Goal: Obtain resource: Download file/media

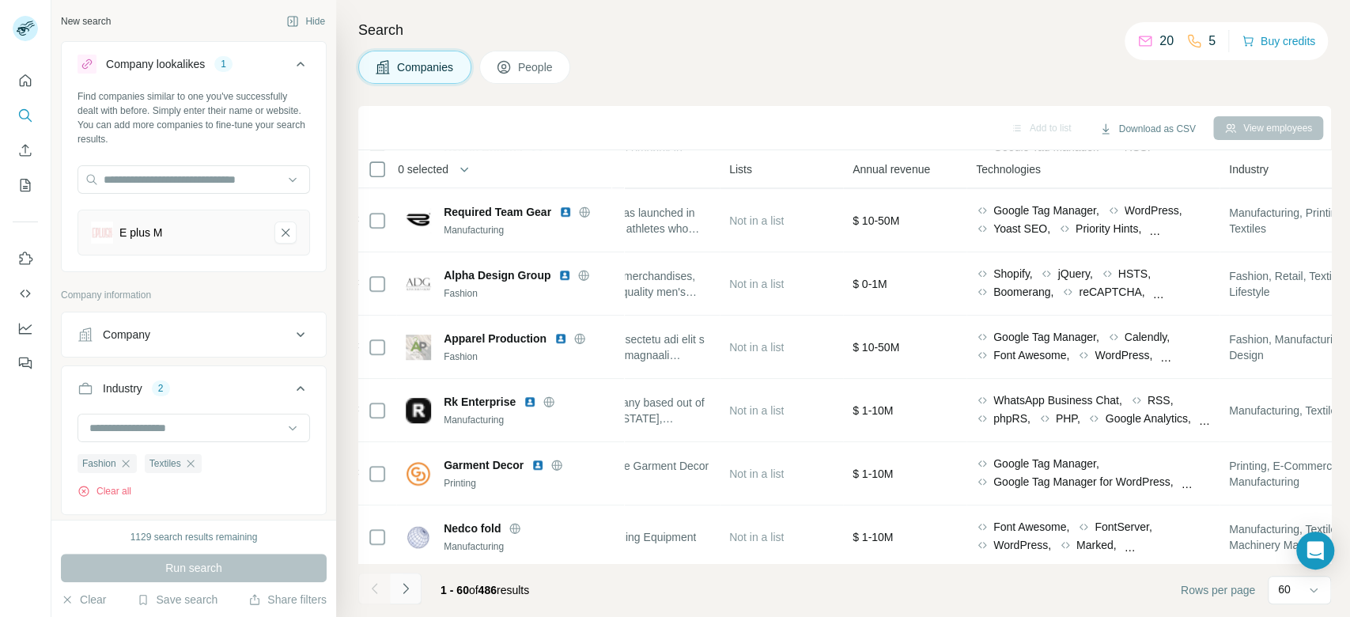
click at [412, 593] on icon "Navigate to next page" at bounding box center [406, 589] width 16 height 16
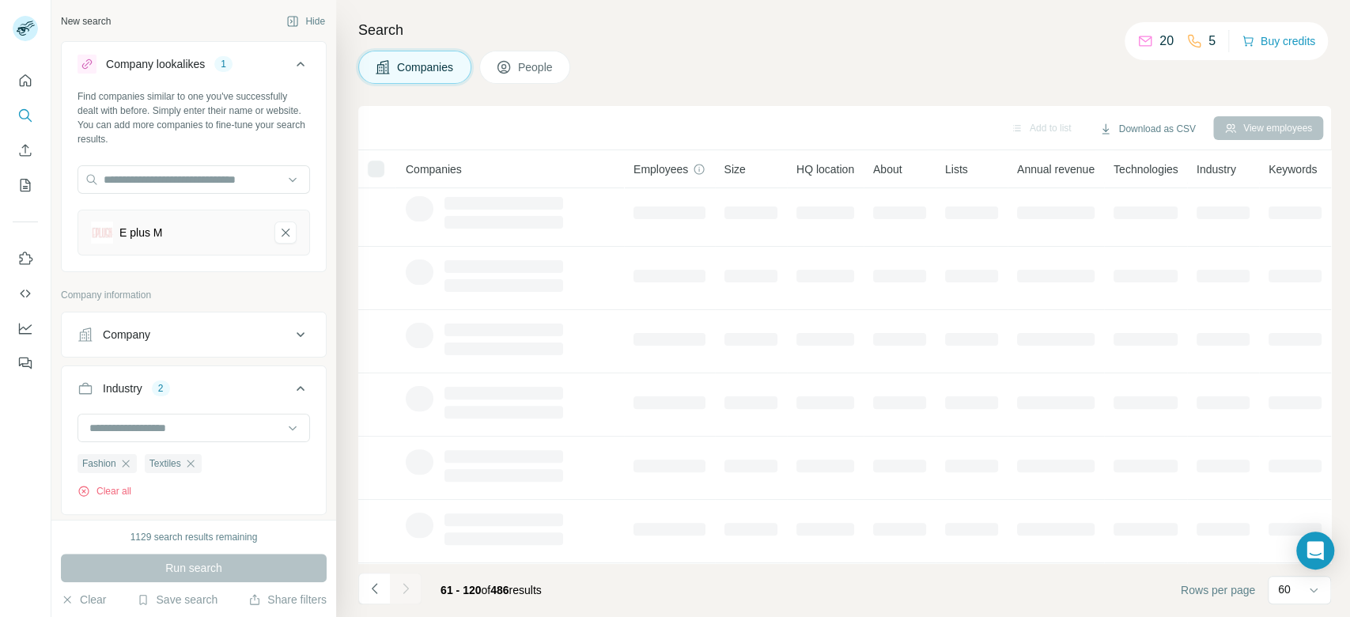
scroll to position [267, 0]
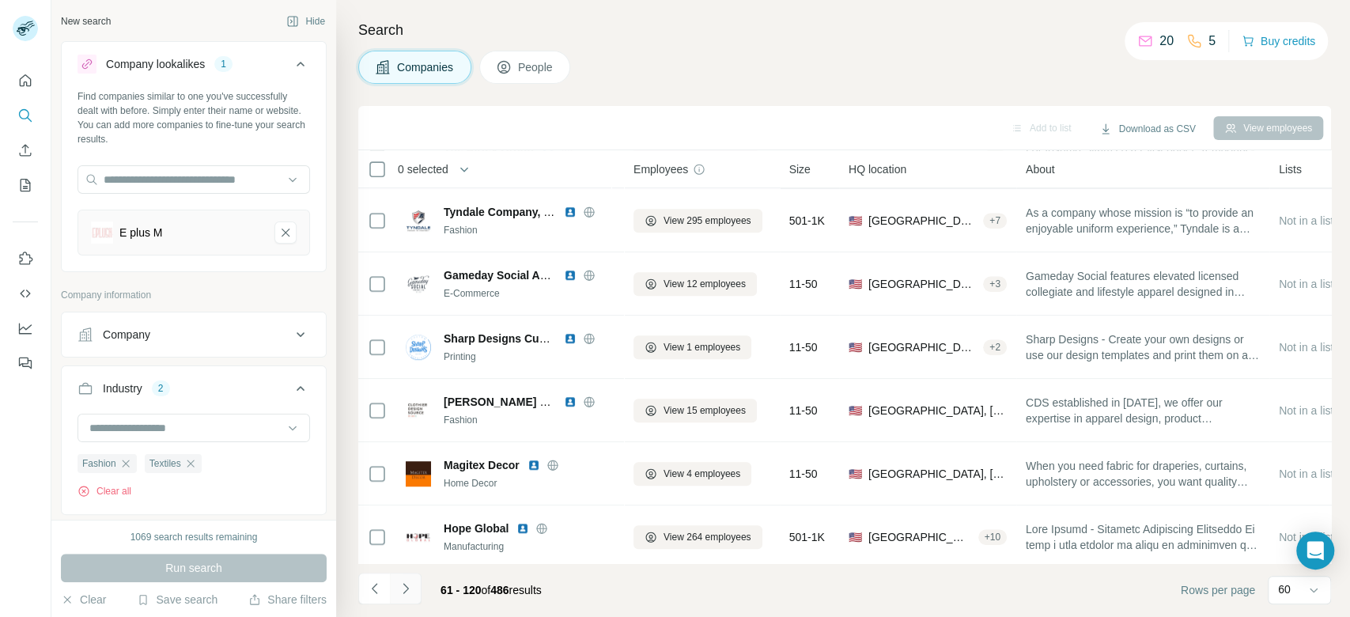
click at [412, 593] on icon "Navigate to next page" at bounding box center [406, 589] width 16 height 16
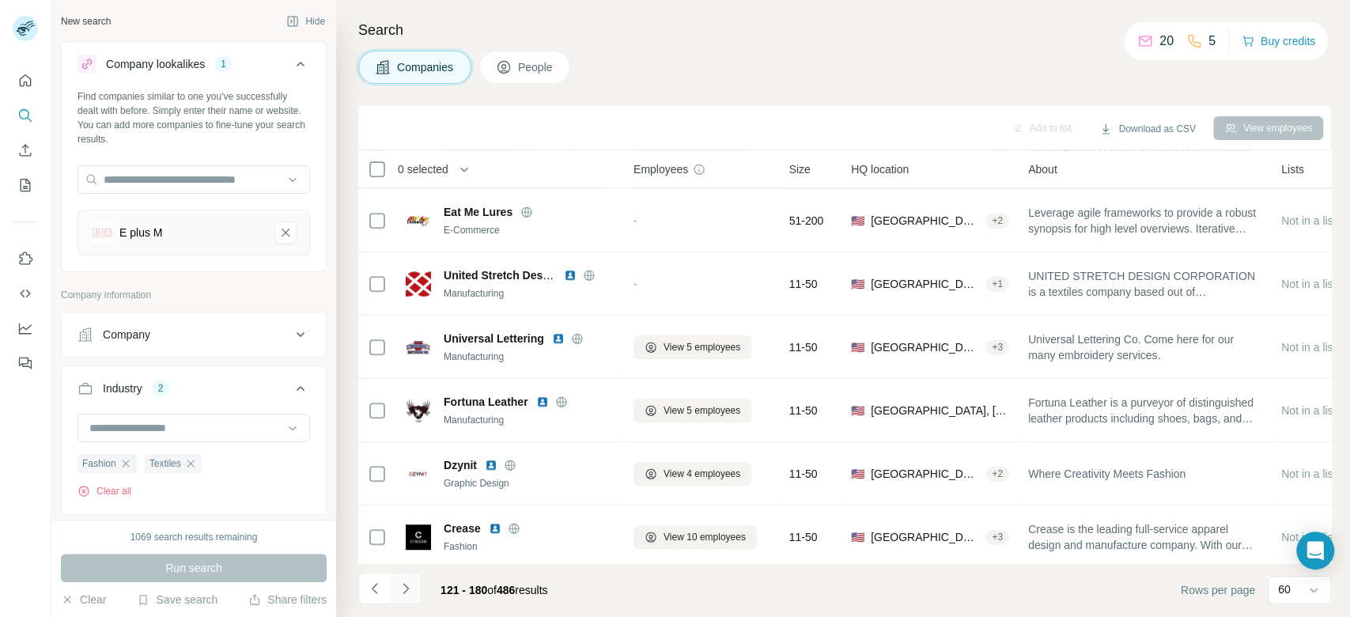
click at [412, 593] on icon "Navigate to next page" at bounding box center [406, 589] width 16 height 16
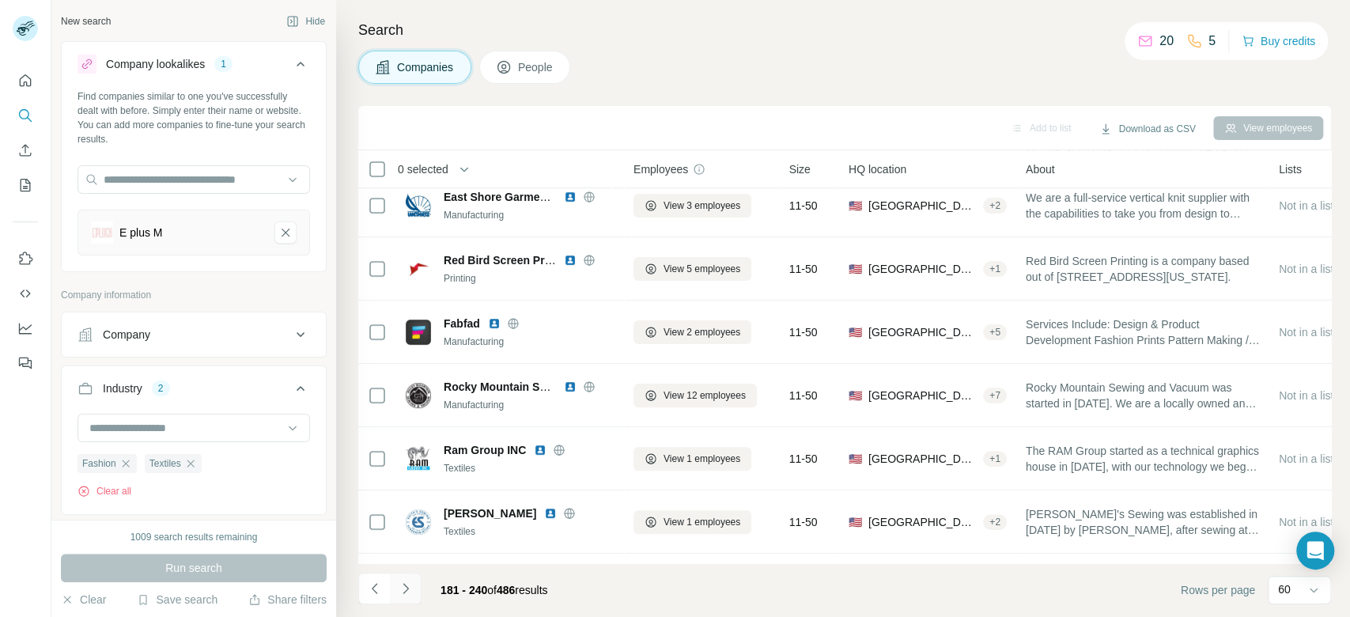
click at [412, 593] on icon "Navigate to next page" at bounding box center [406, 589] width 16 height 16
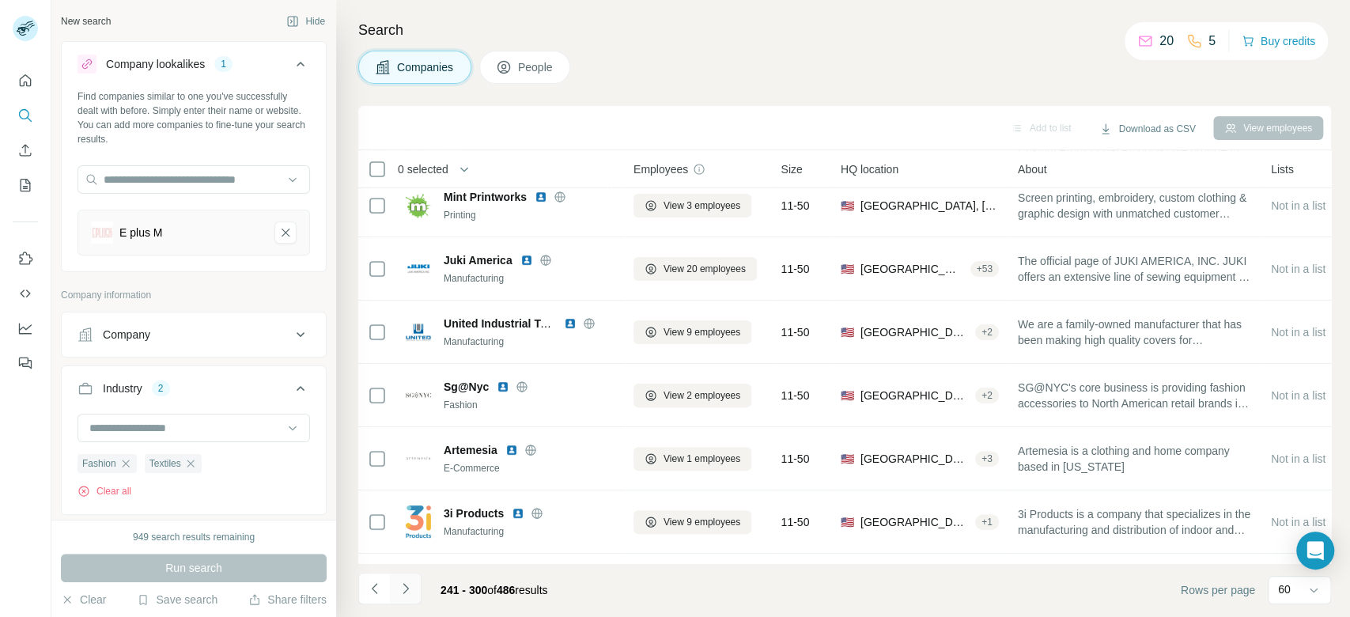
click at [412, 593] on icon "Navigate to next page" at bounding box center [406, 589] width 16 height 16
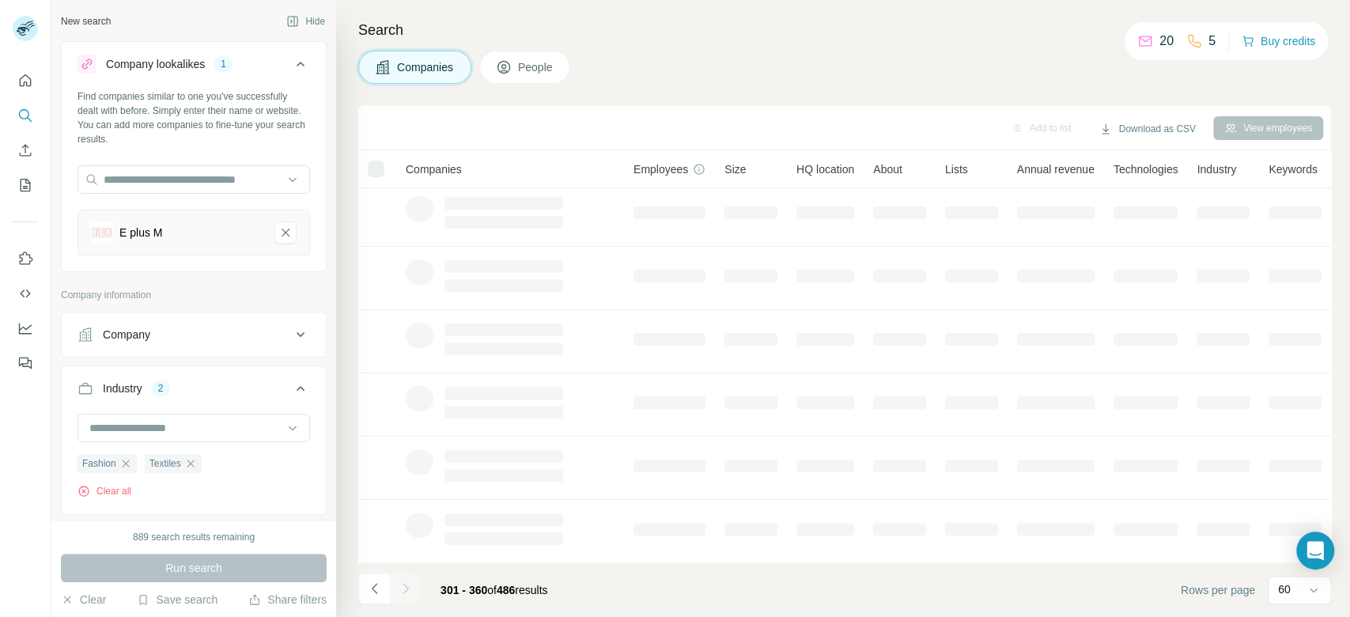
click at [412, 593] on div at bounding box center [406, 589] width 32 height 32
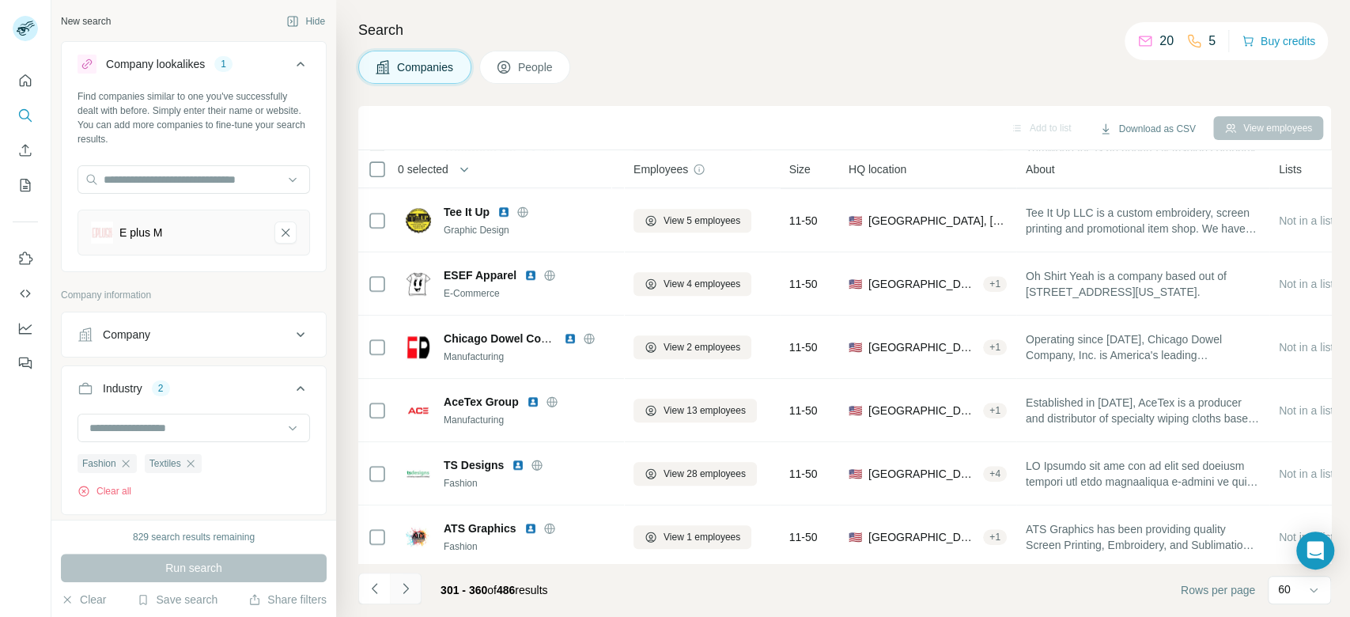
click at [412, 593] on icon "Navigate to next page" at bounding box center [406, 589] width 16 height 16
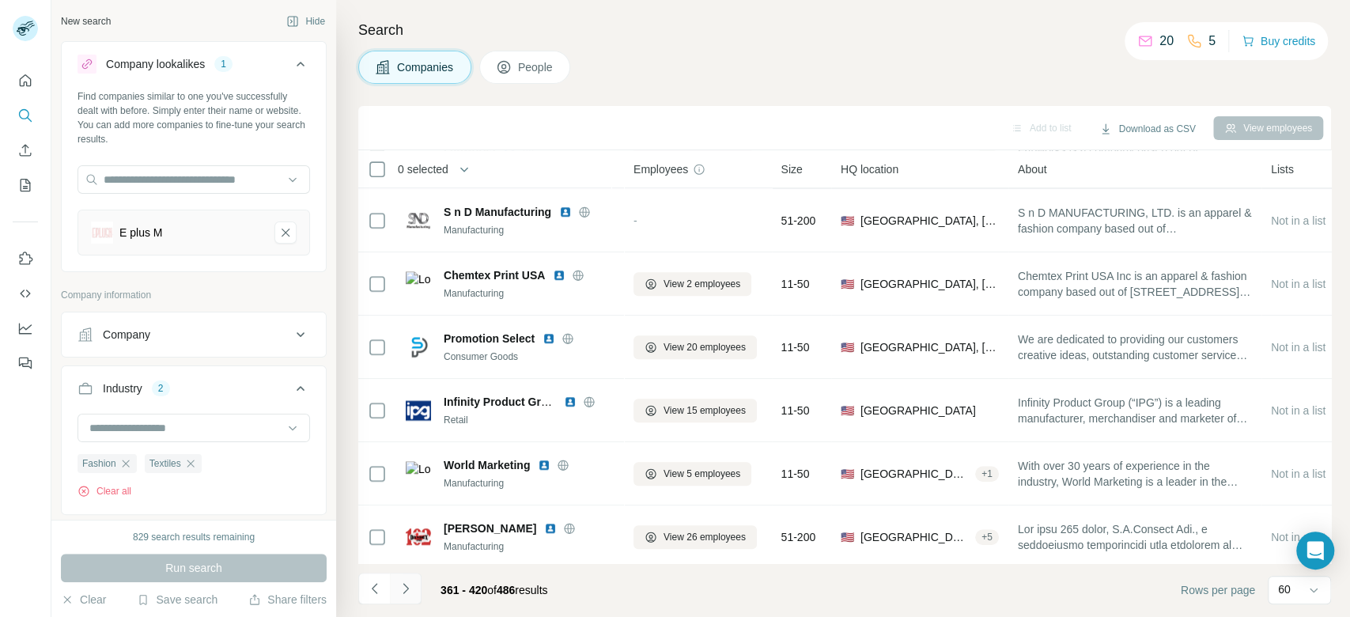
click at [412, 593] on icon "Navigate to next page" at bounding box center [406, 589] width 16 height 16
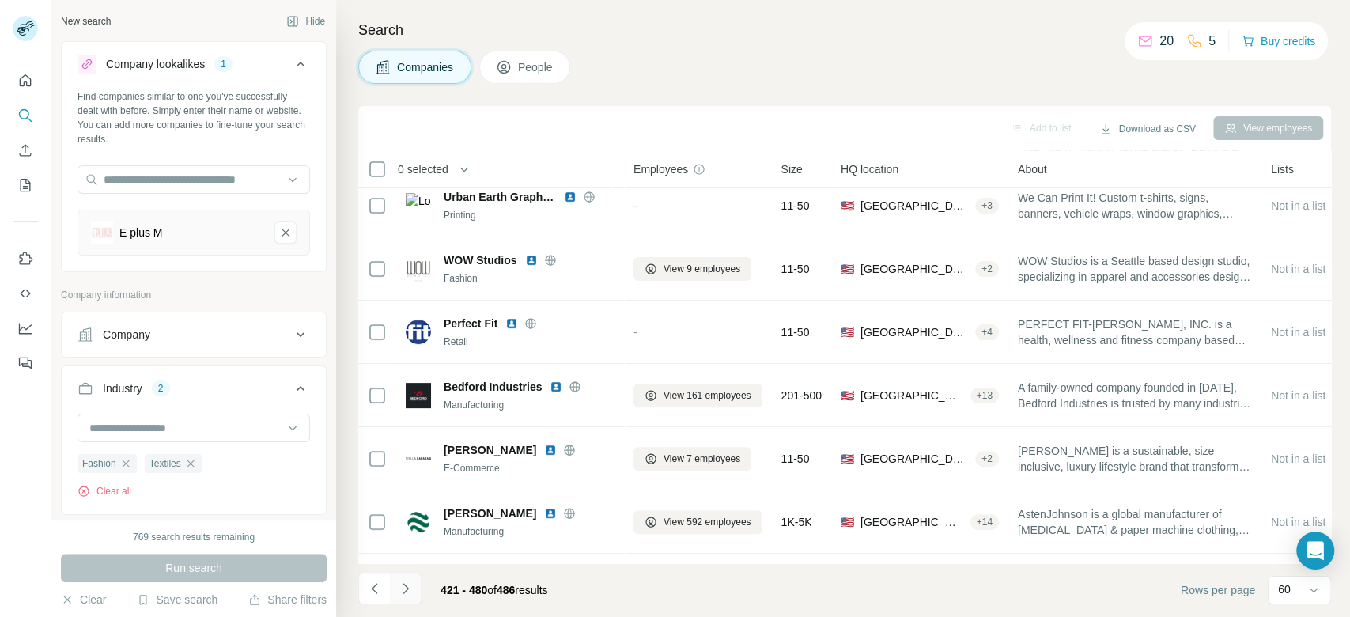
click at [412, 593] on icon "Navigate to next page" at bounding box center [406, 589] width 16 height 16
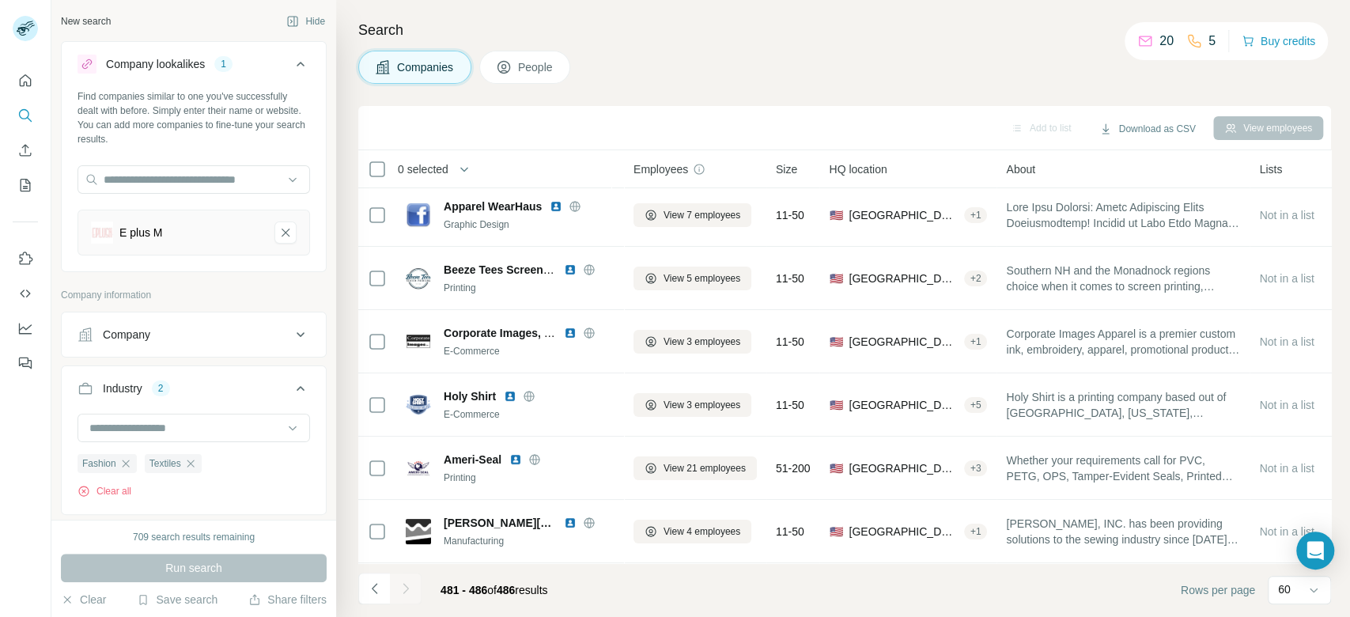
scroll to position [14, 0]
click at [1142, 121] on button "Download as CSV" at bounding box center [1148, 129] width 118 height 24
click at [1143, 193] on div "All viewed companies (486)" at bounding box center [1169, 190] width 154 height 28
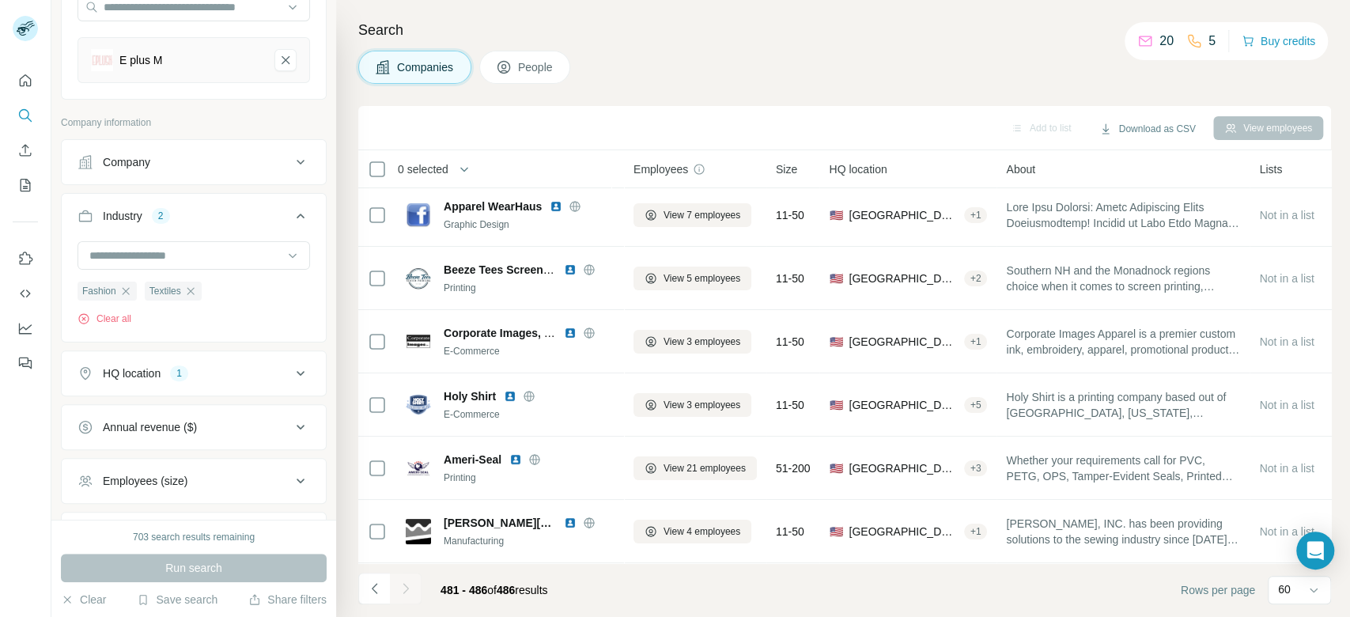
scroll to position [184, 0]
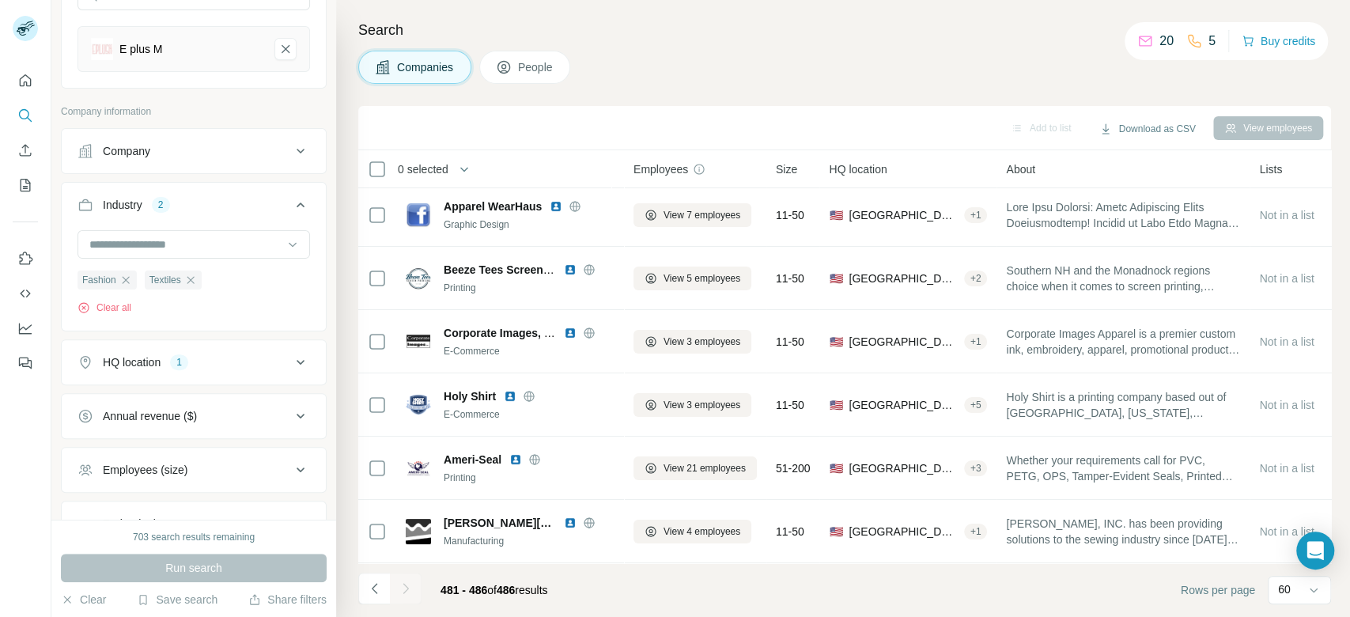
click at [291, 365] on icon at bounding box center [300, 362] width 19 height 19
click at [233, 407] on input "text" at bounding box center [194, 402] width 233 height 28
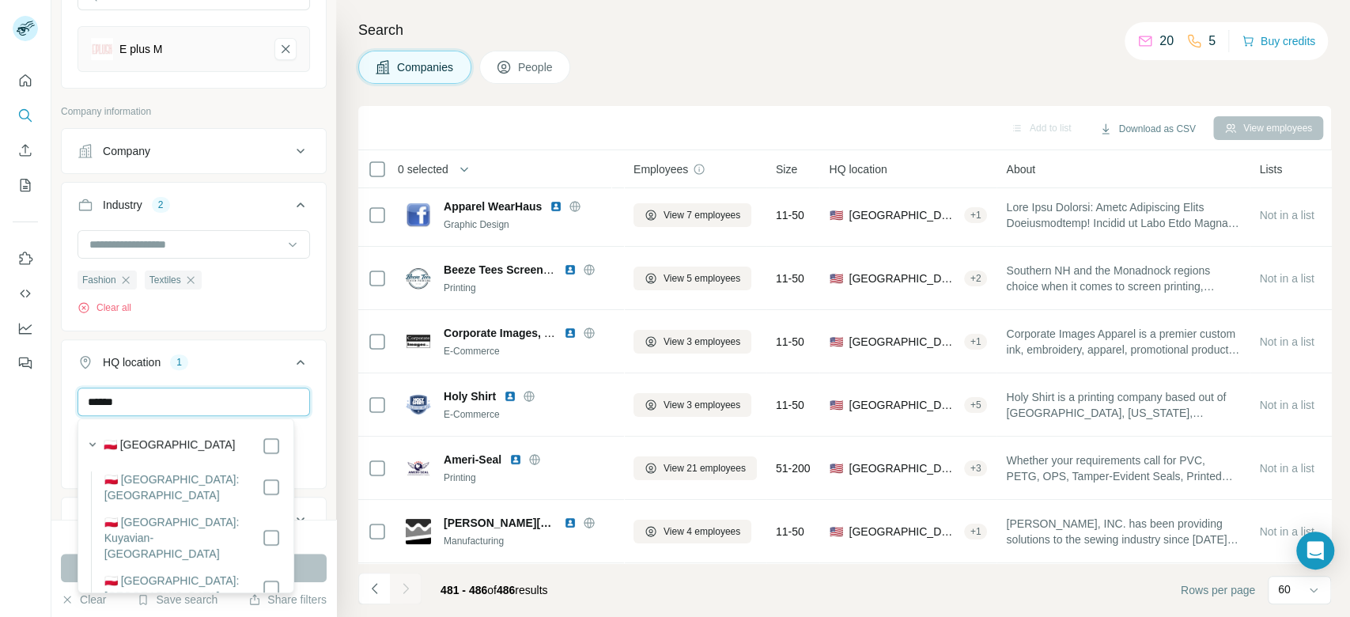
type input "******"
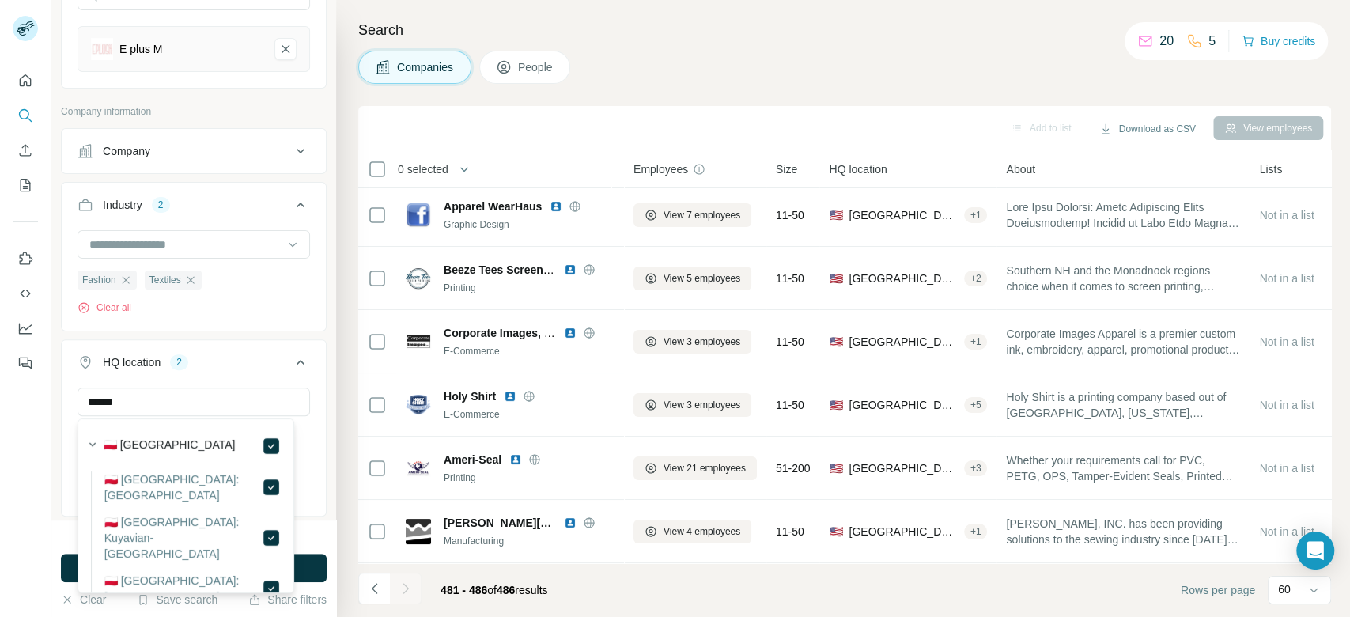
click at [315, 578] on button "Run search" at bounding box center [194, 568] width 266 height 28
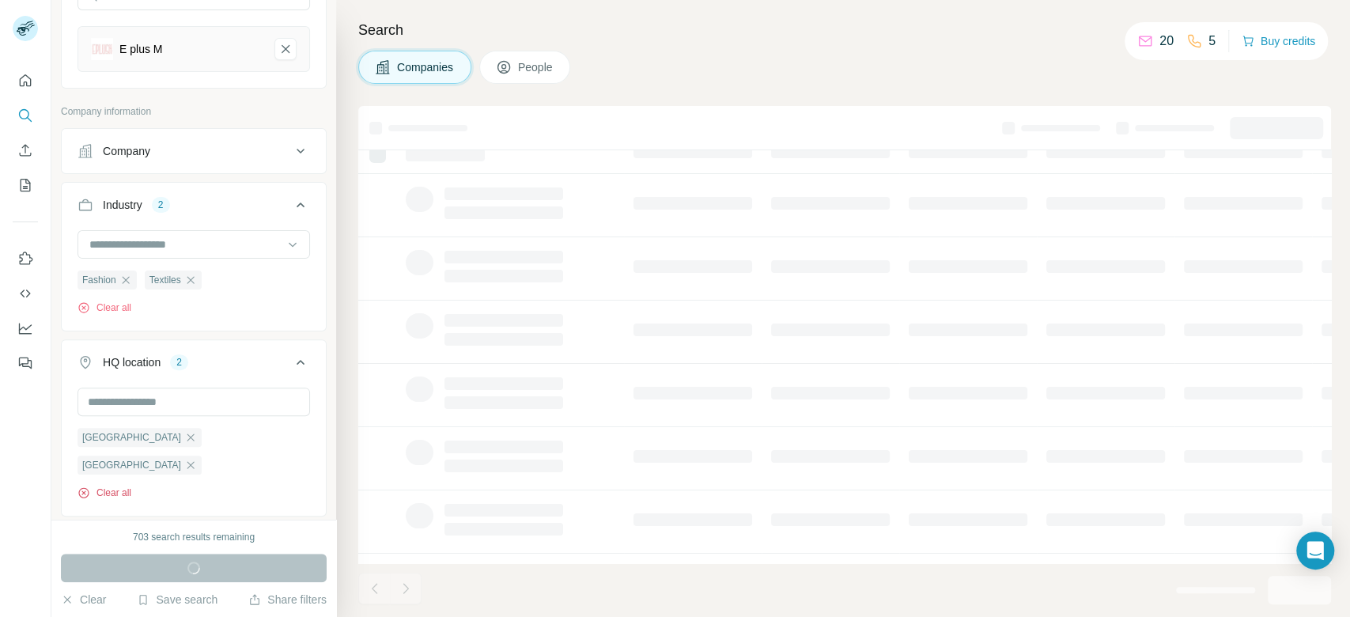
scroll to position [267, 0]
click at [184, 437] on icon "button" at bounding box center [190, 437] width 13 height 13
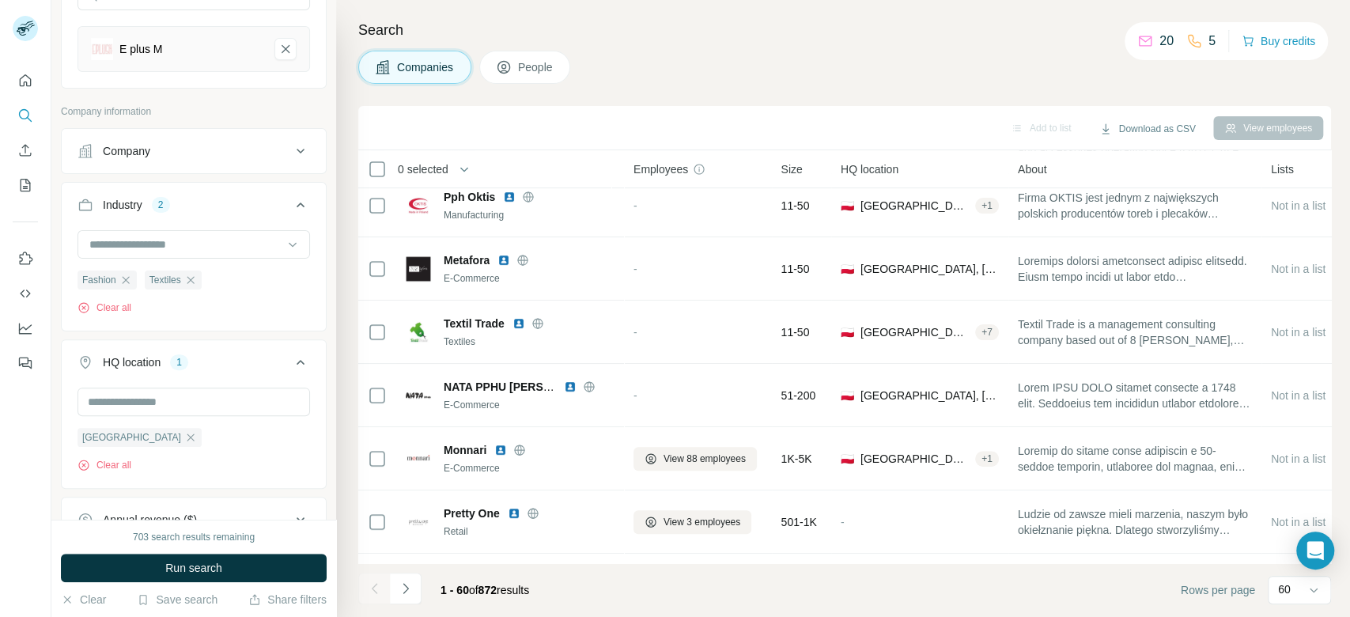
scroll to position [695, 0]
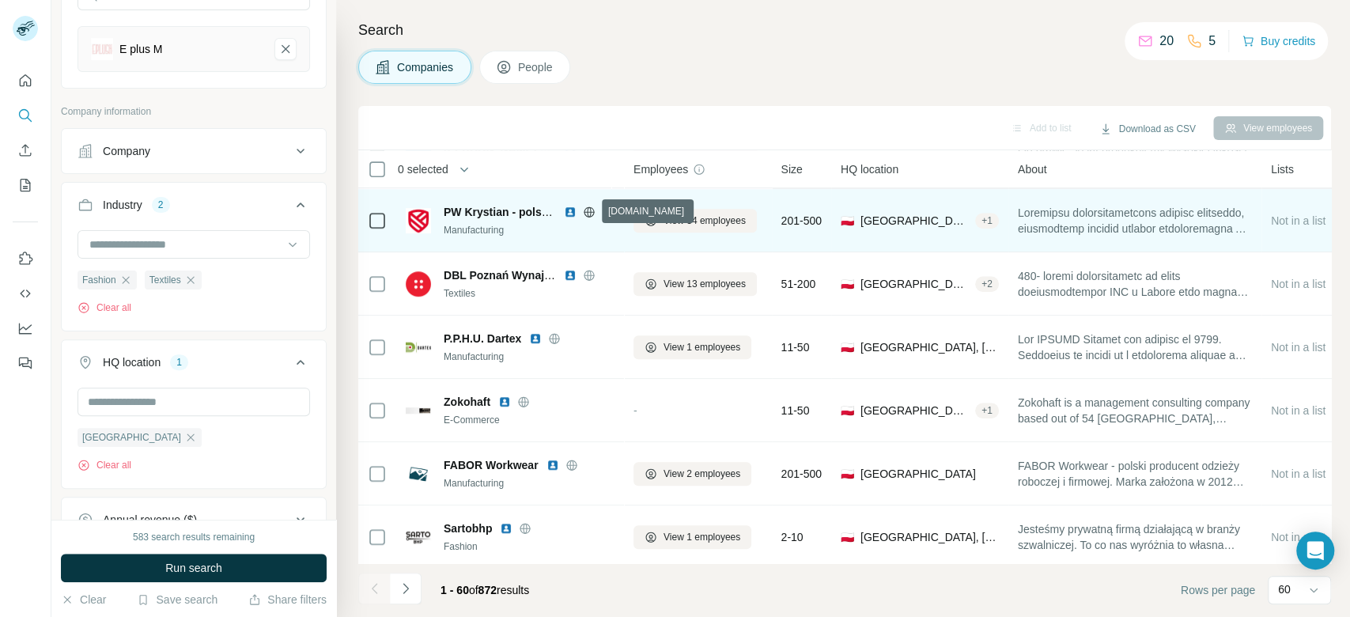
click at [589, 212] on icon at bounding box center [589, 212] width 13 height 13
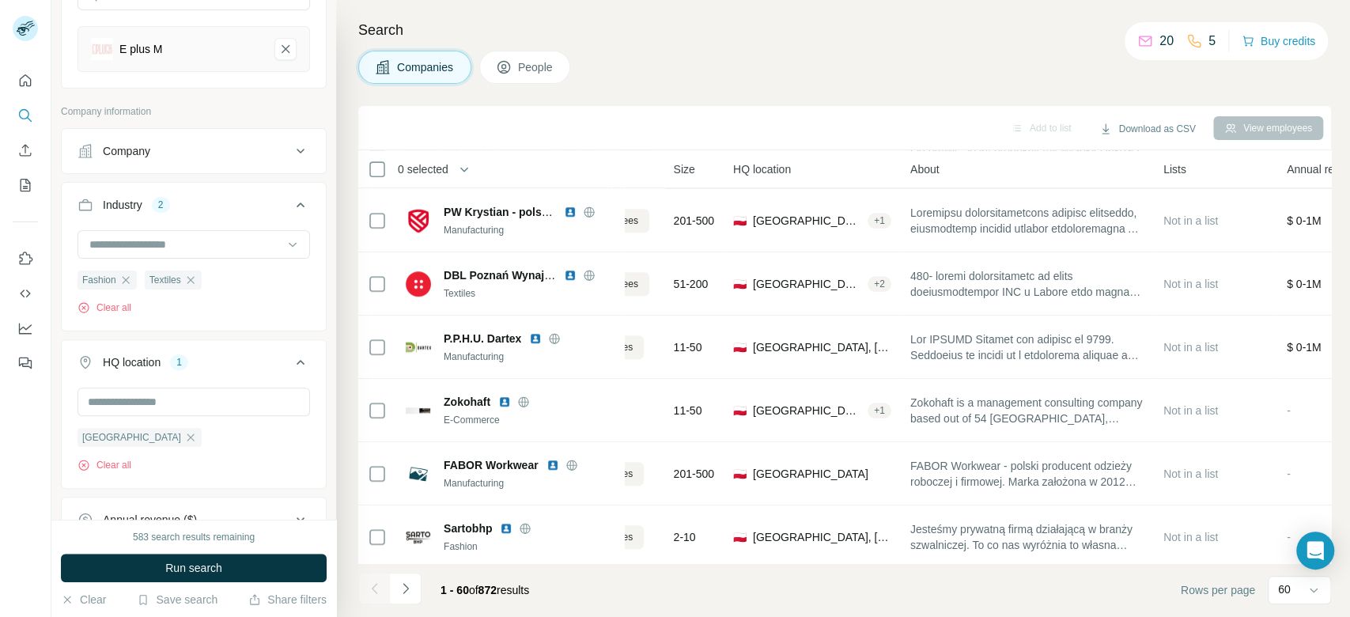
scroll to position [695, 124]
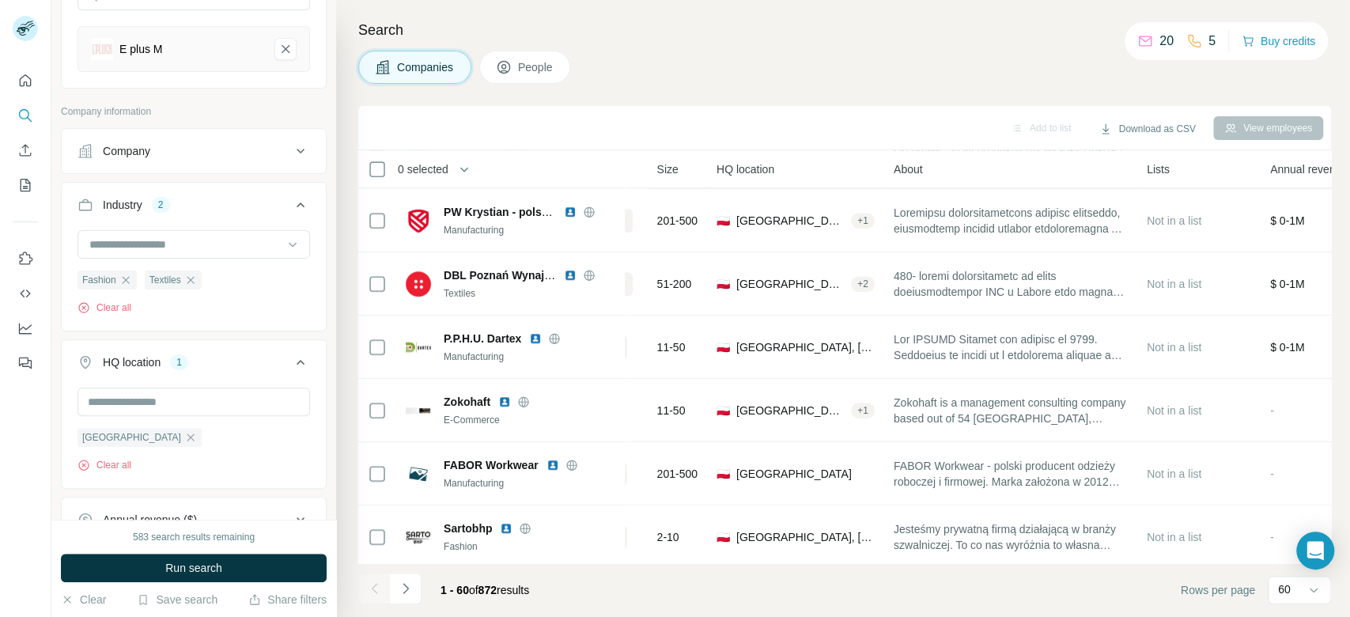
click at [1349, 400] on div "Search Companies People Add to list Download as CSV View employees 0 selected C…" at bounding box center [843, 308] width 1014 height 617
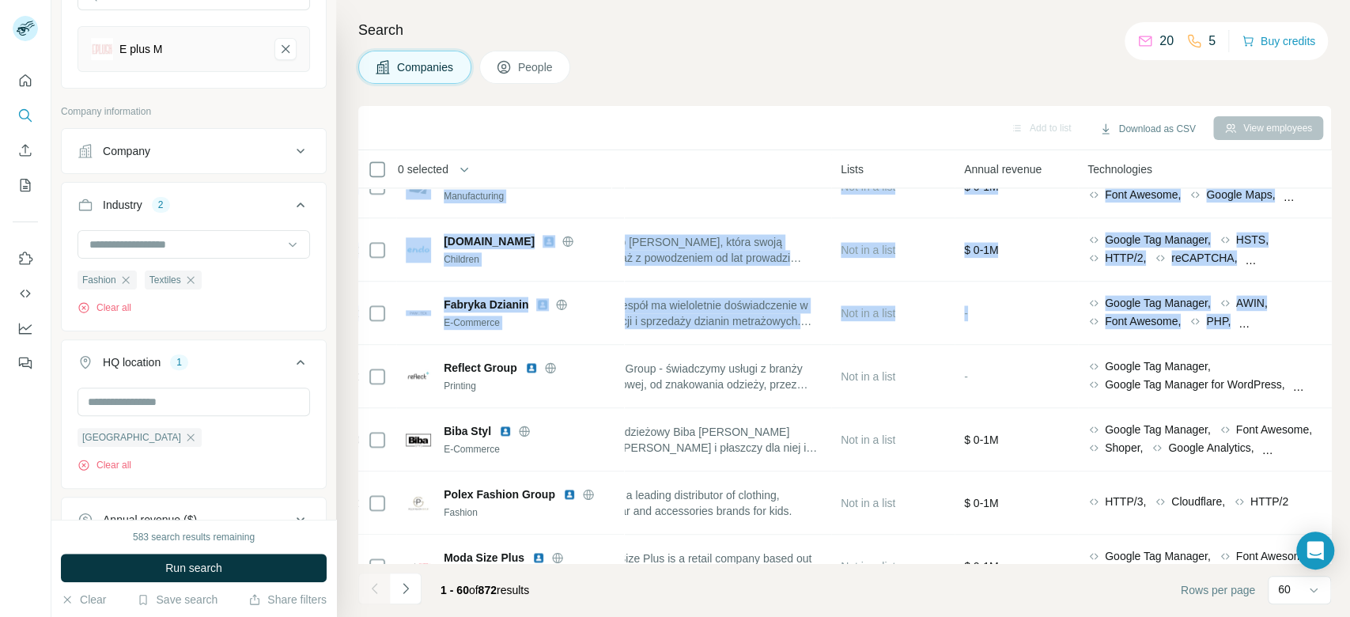
scroll to position [1362, 671]
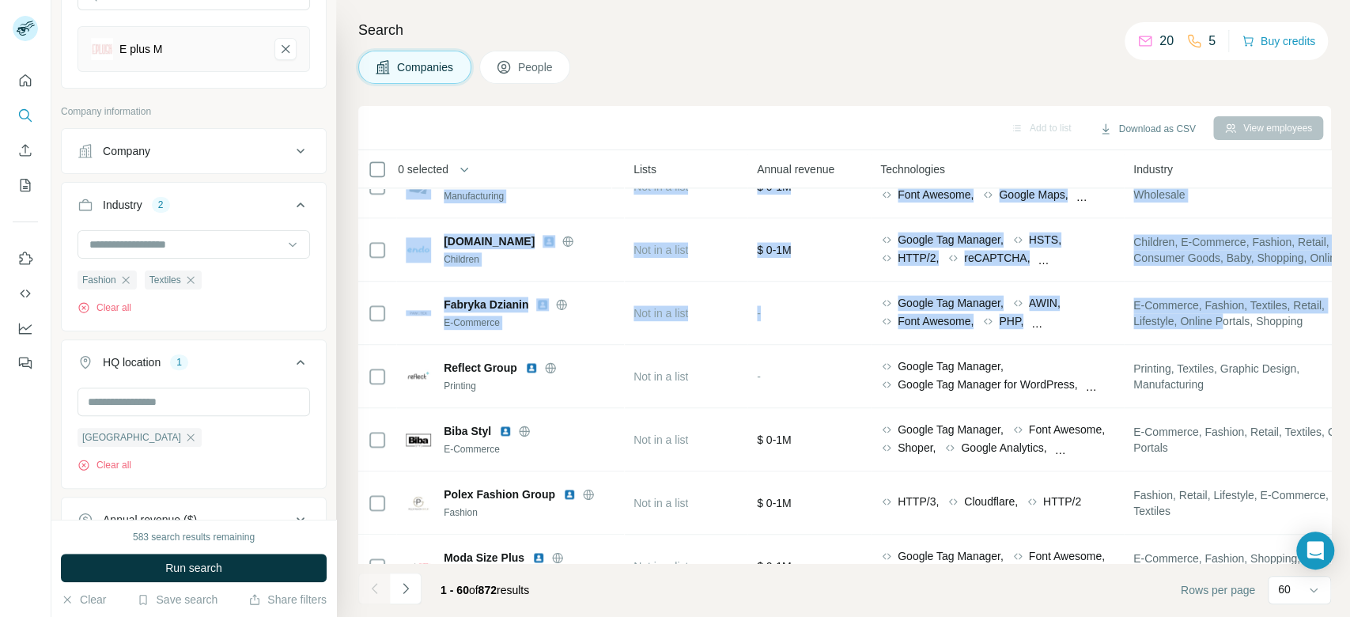
drag, startPoint x: 1325, startPoint y: 282, endPoint x: 1327, endPoint y: 326, distance: 44.4
click at [1327, 326] on div "0 selected Companies Employees Size HQ location About Lists Annual revenue Tech…" at bounding box center [844, 356] width 973 height 413
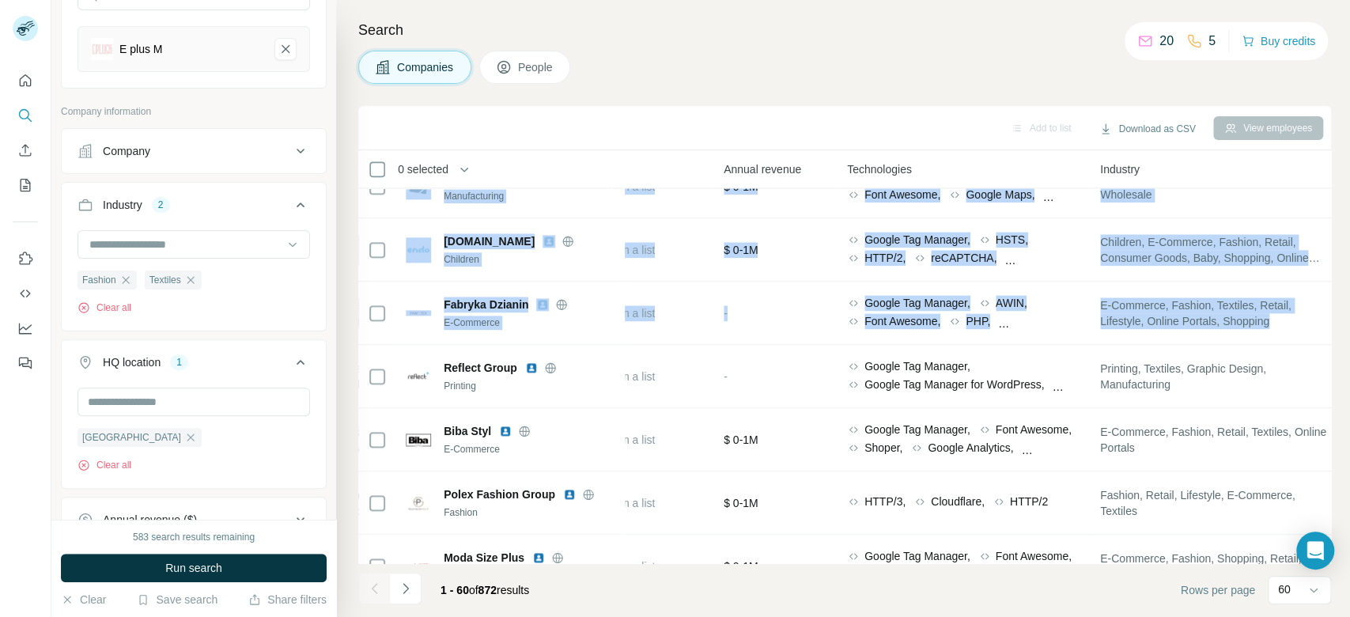
click at [730, 78] on div "Companies People" at bounding box center [844, 67] width 973 height 33
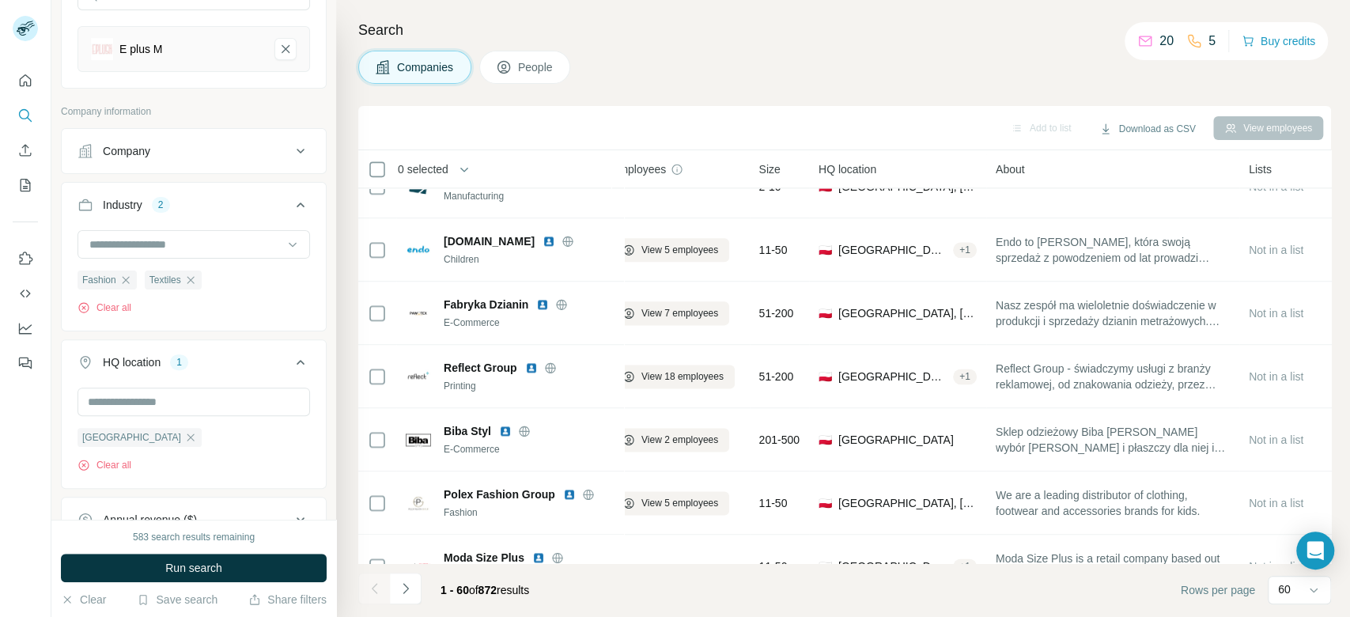
scroll to position [1362, 0]
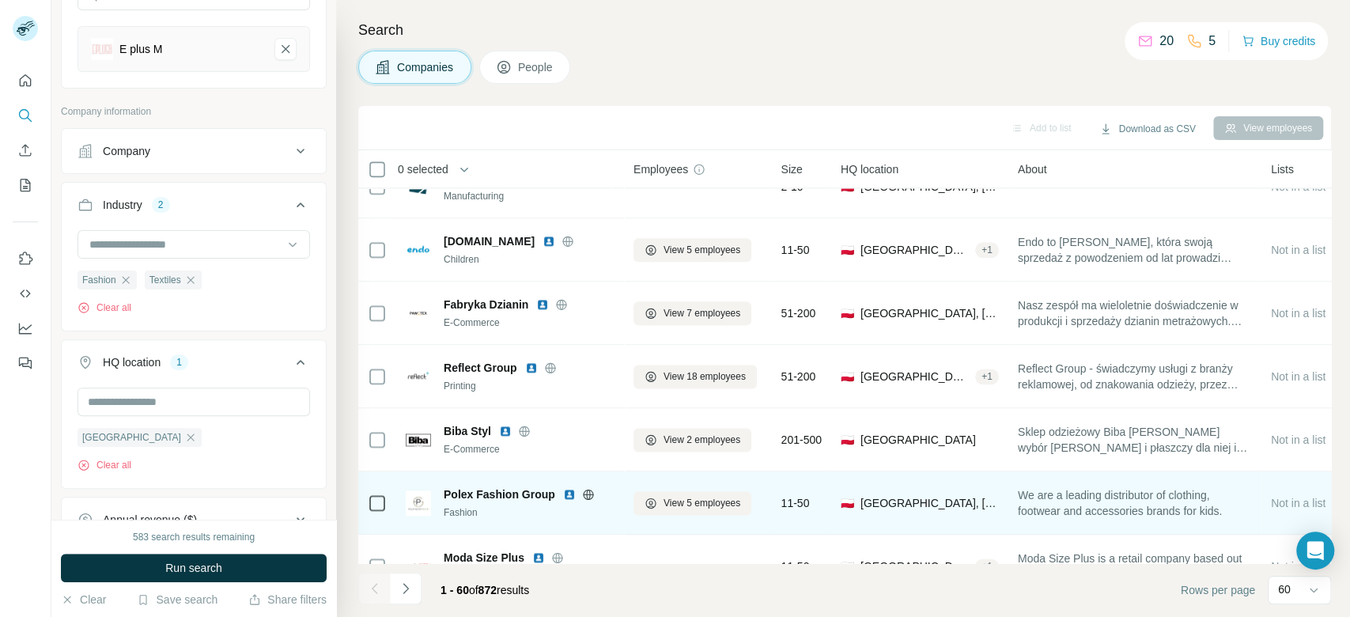
click at [590, 494] on icon at bounding box center [588, 494] width 13 height 13
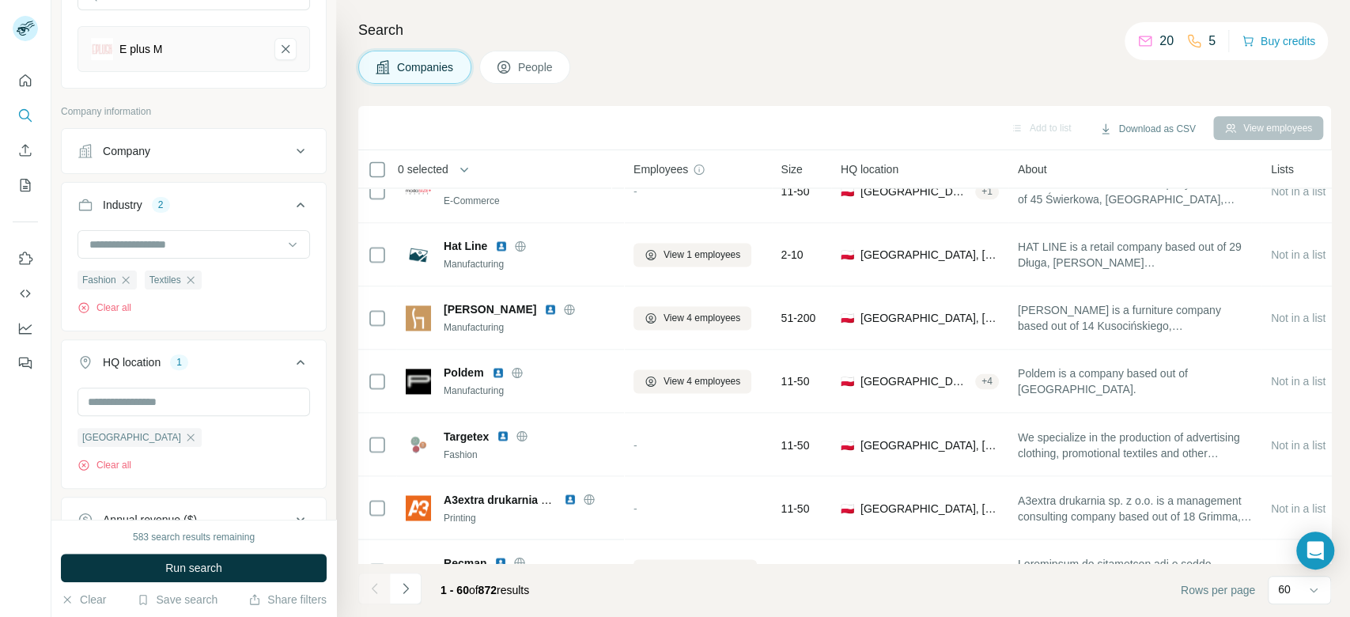
scroll to position [1751, 0]
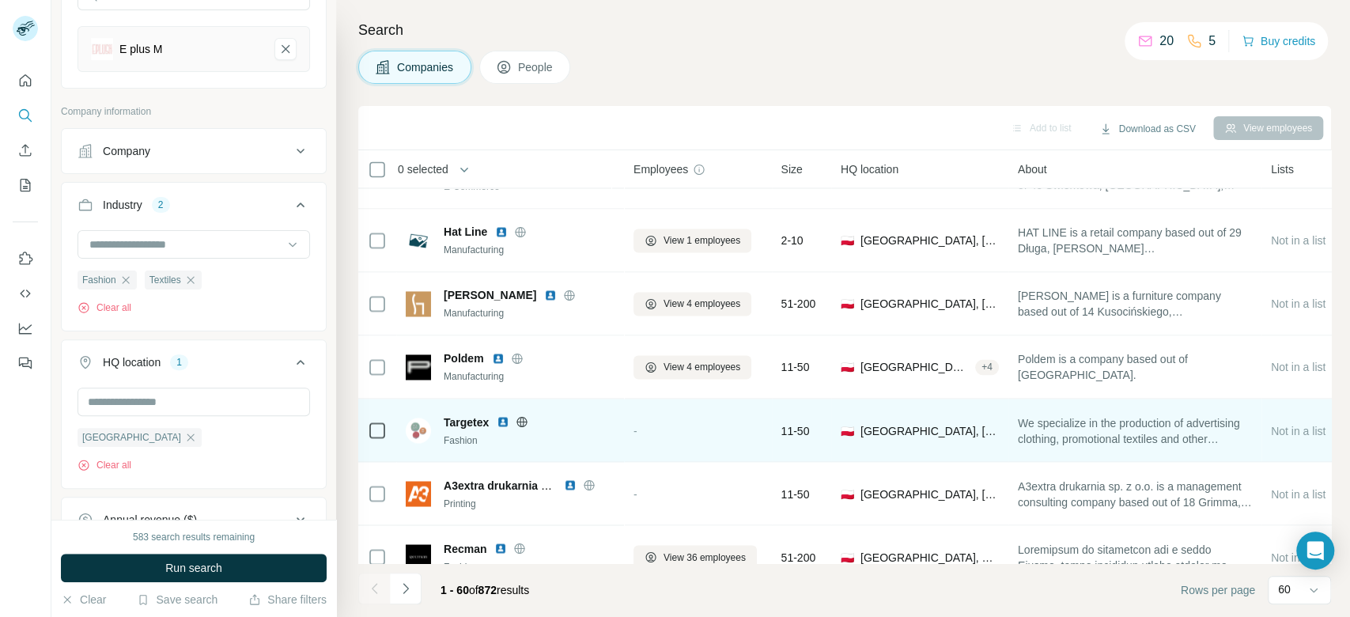
click at [523, 418] on icon at bounding box center [523, 421] width 4 height 10
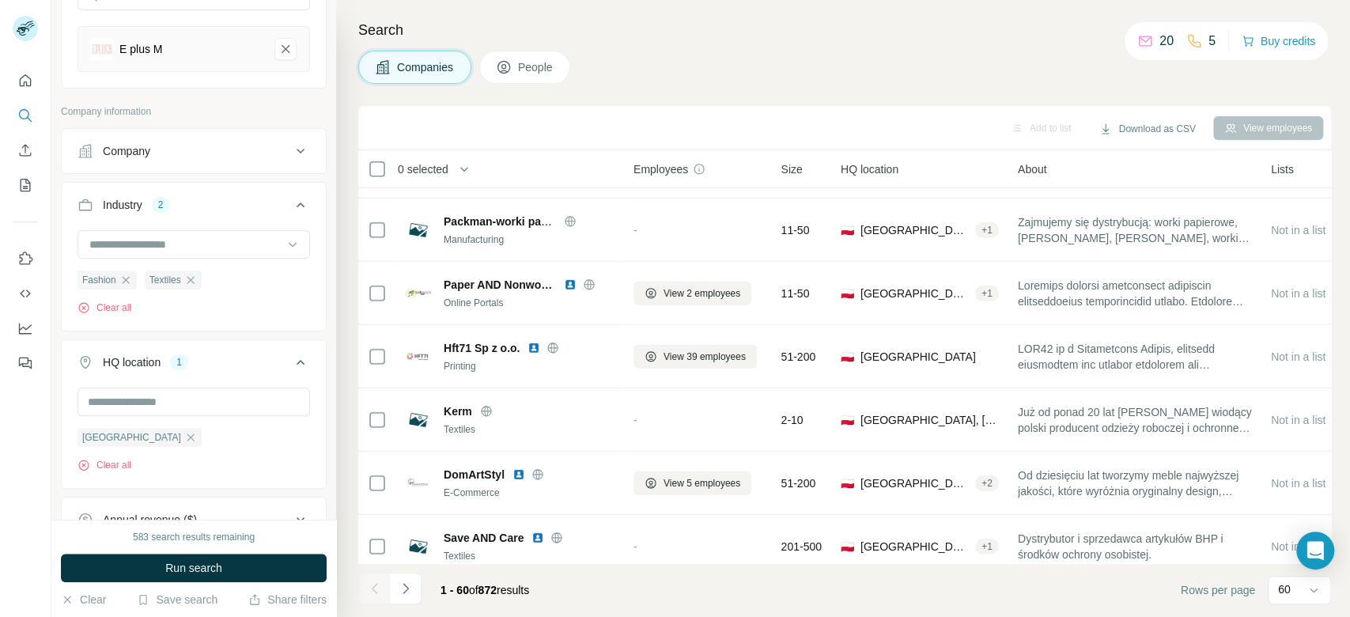
scroll to position [3432, 0]
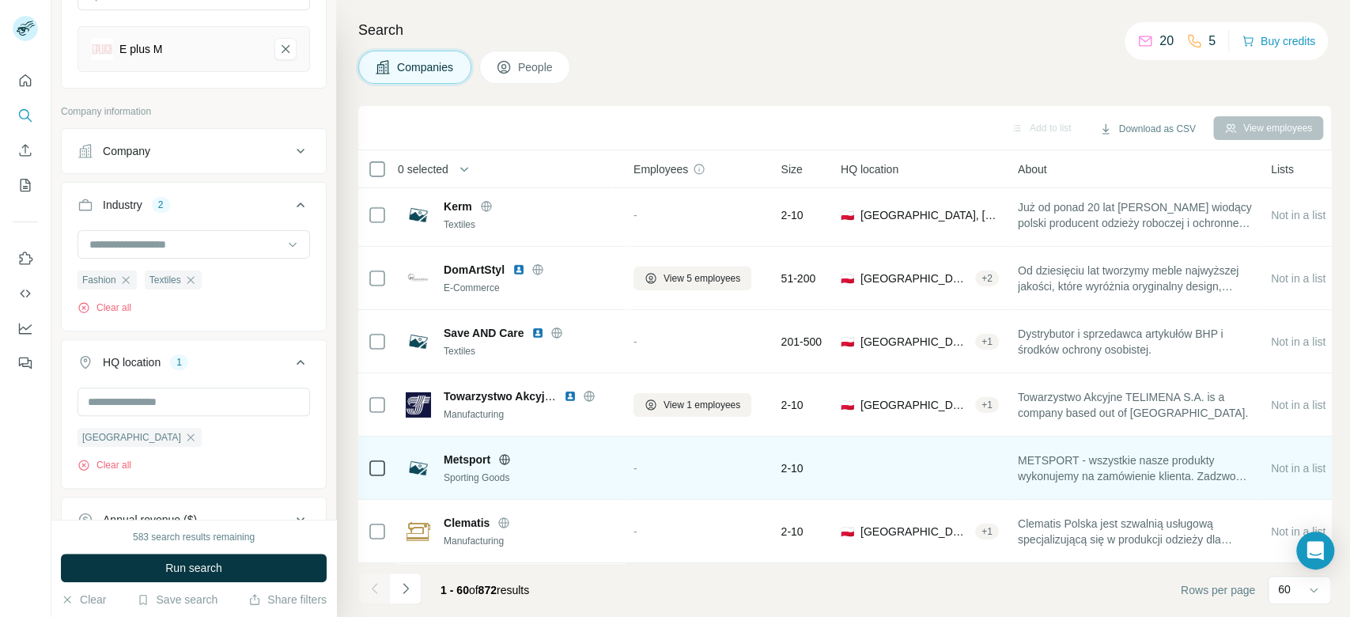
click at [505, 453] on icon at bounding box center [504, 459] width 13 height 13
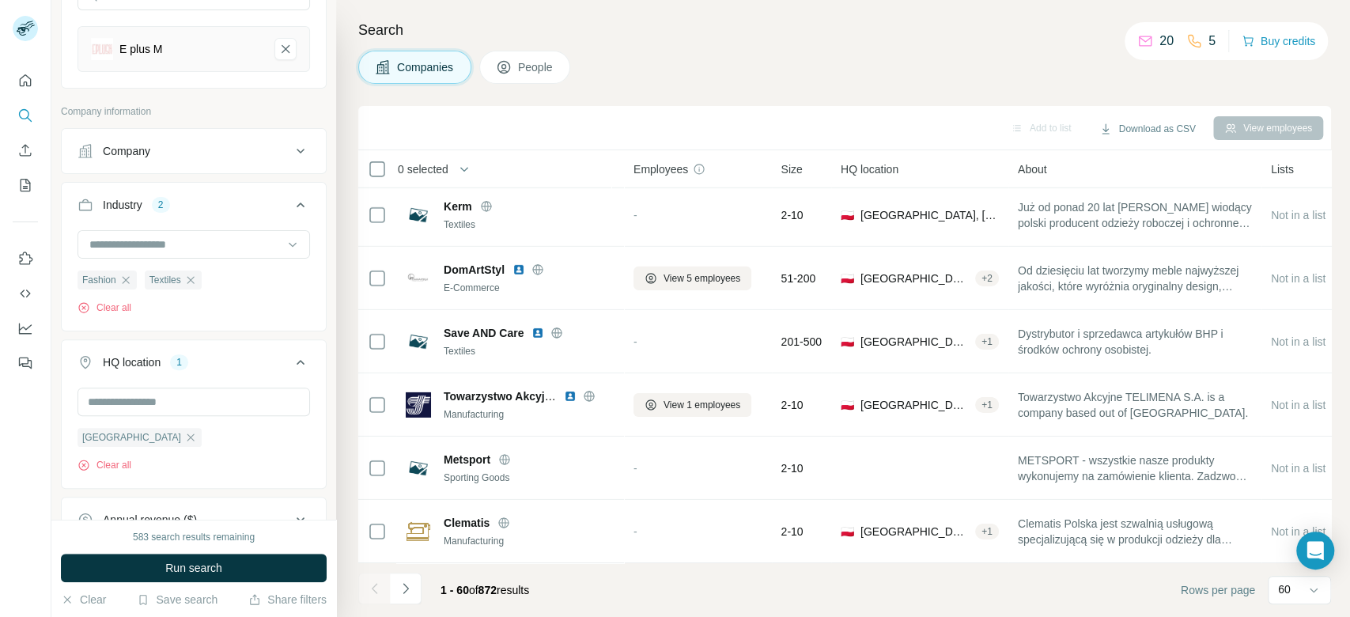
click at [1349, 395] on div "Search Companies People Add to list Download as CSV View employees 0 selected C…" at bounding box center [843, 308] width 1014 height 617
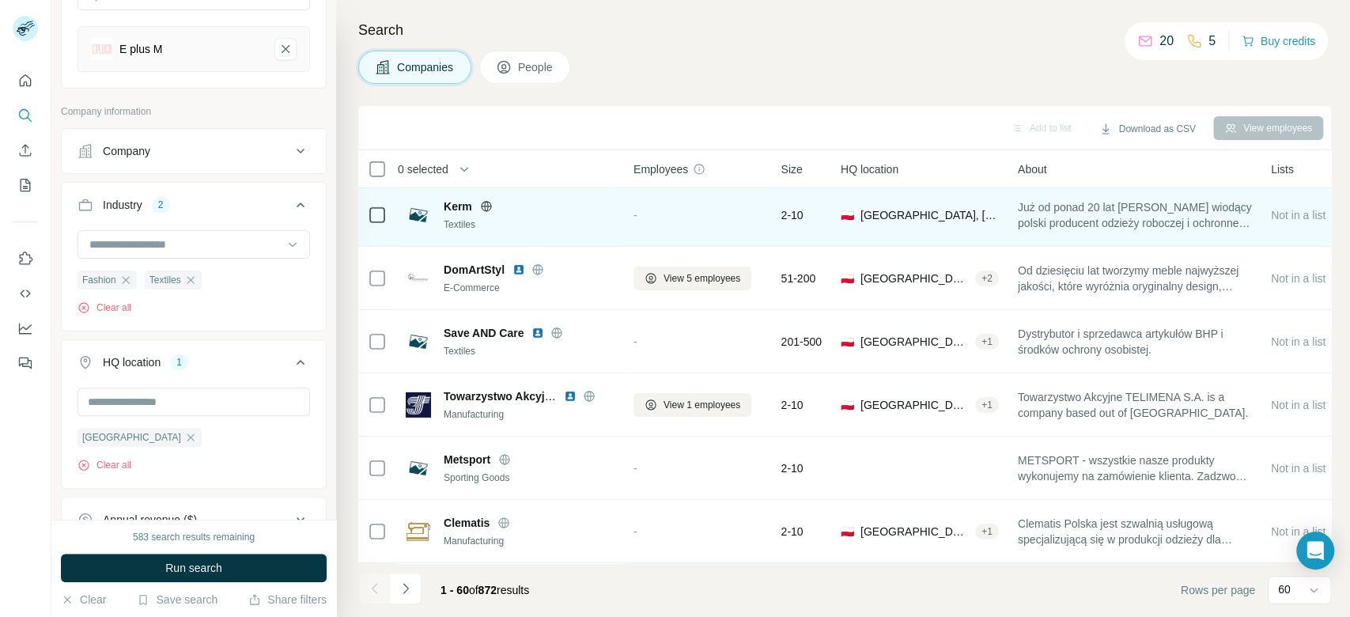
click at [484, 200] on icon at bounding box center [486, 206] width 13 height 13
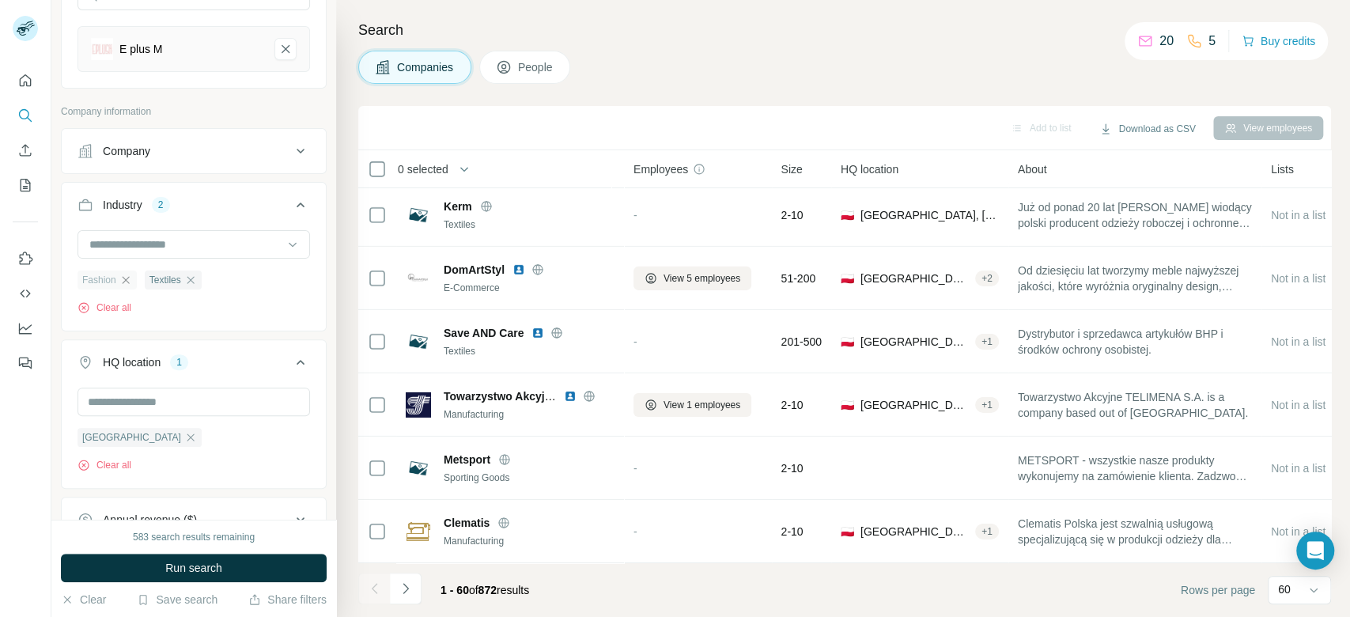
click at [119, 274] on div "Fashion" at bounding box center [107, 280] width 59 height 19
click at [192, 282] on icon "button" at bounding box center [190, 279] width 7 height 7
click at [127, 284] on icon "button" at bounding box center [125, 280] width 13 height 13
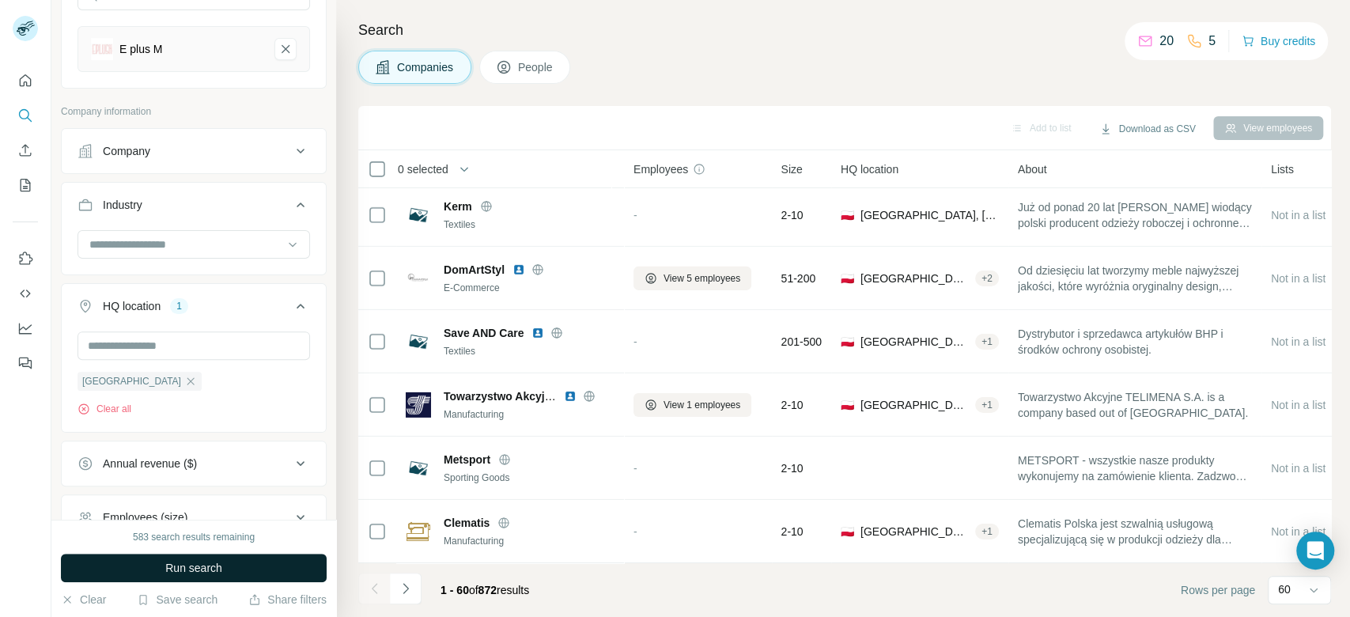
click at [315, 568] on button "Run search" at bounding box center [194, 568] width 266 height 28
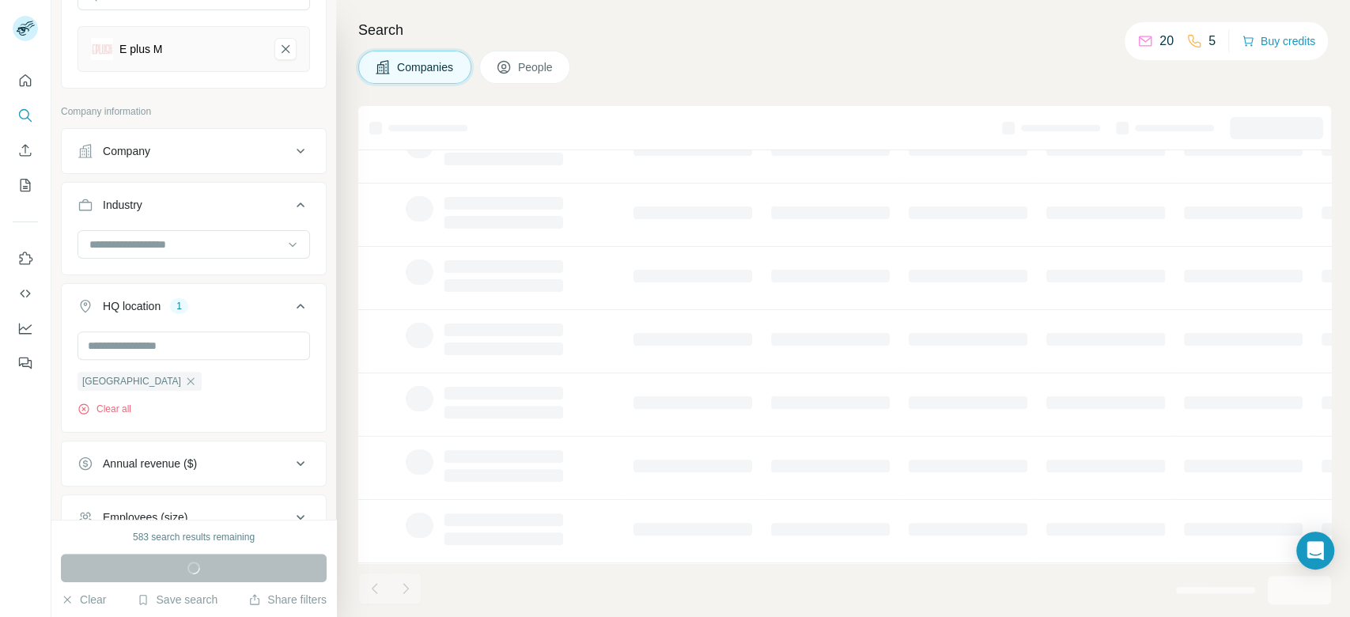
scroll to position [267, 0]
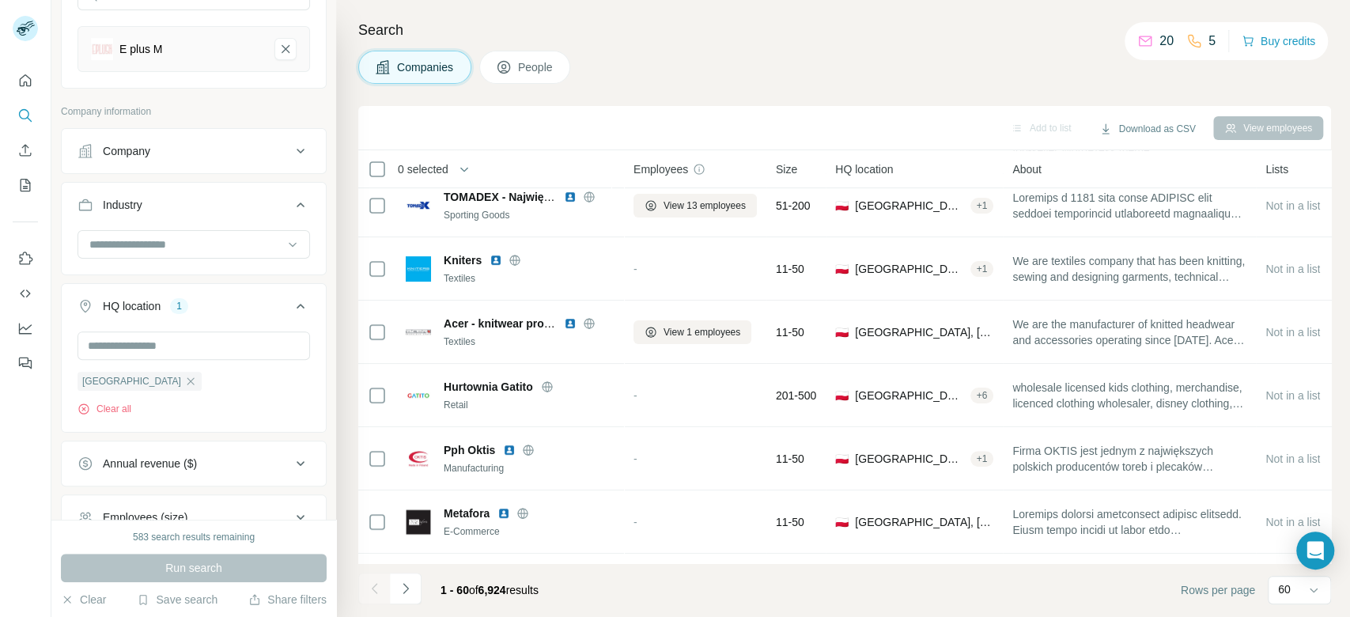
scroll to position [3432, 0]
